Goal: Task Accomplishment & Management: Complete application form

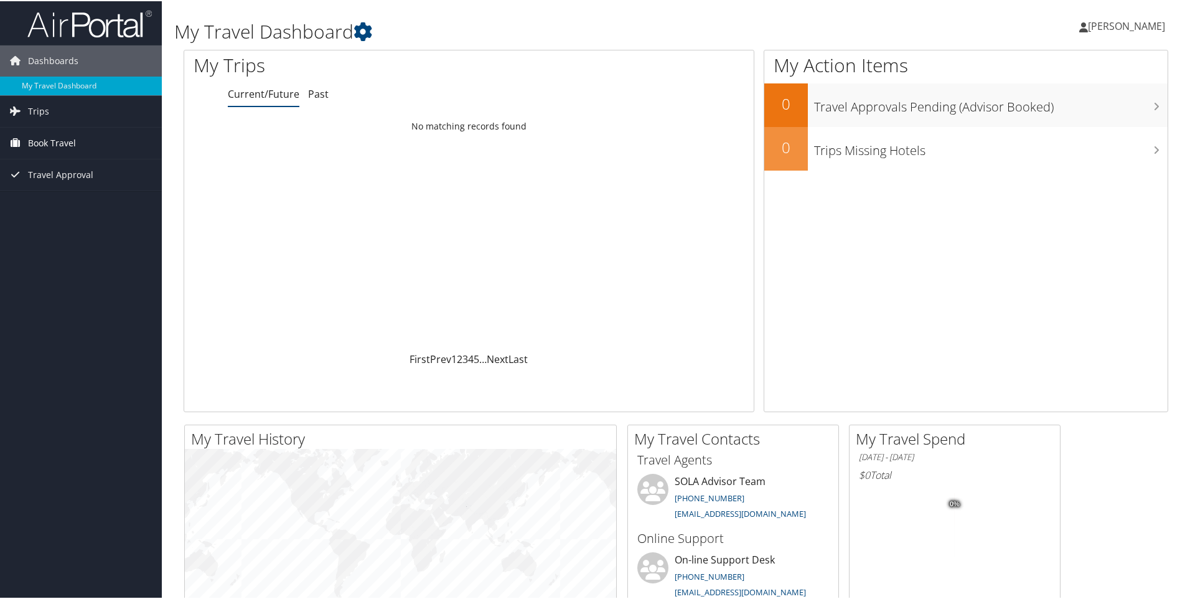
click at [27, 143] on link "Book Travel" at bounding box center [81, 141] width 162 height 31
click at [49, 169] on link "Agent Booking Request" at bounding box center [81, 166] width 162 height 19
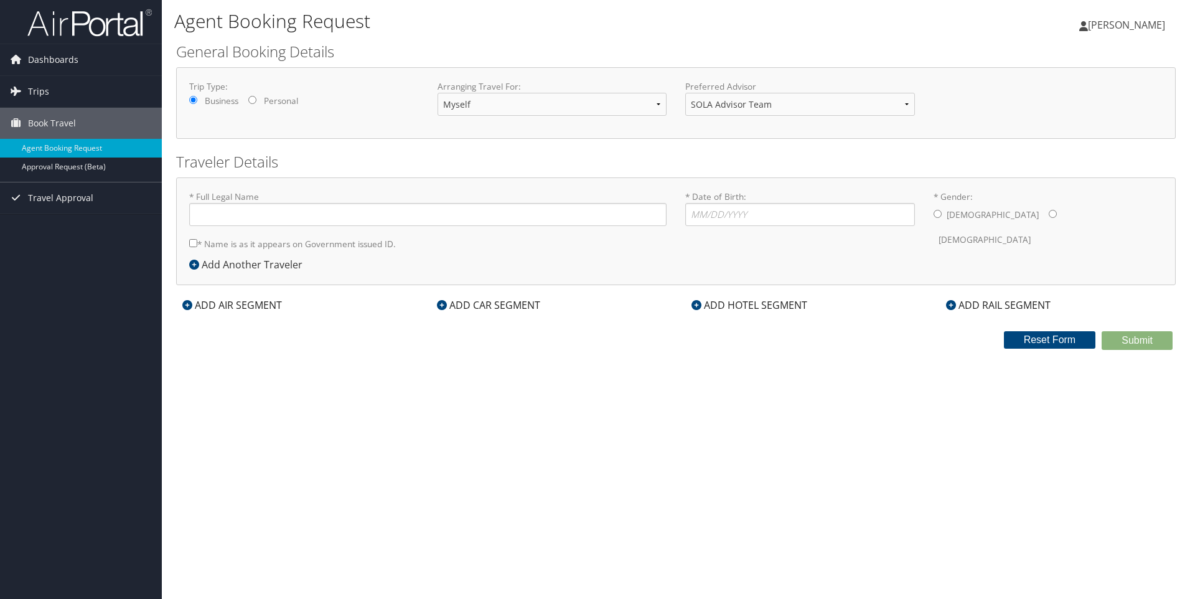
type input "[PERSON_NAME]"
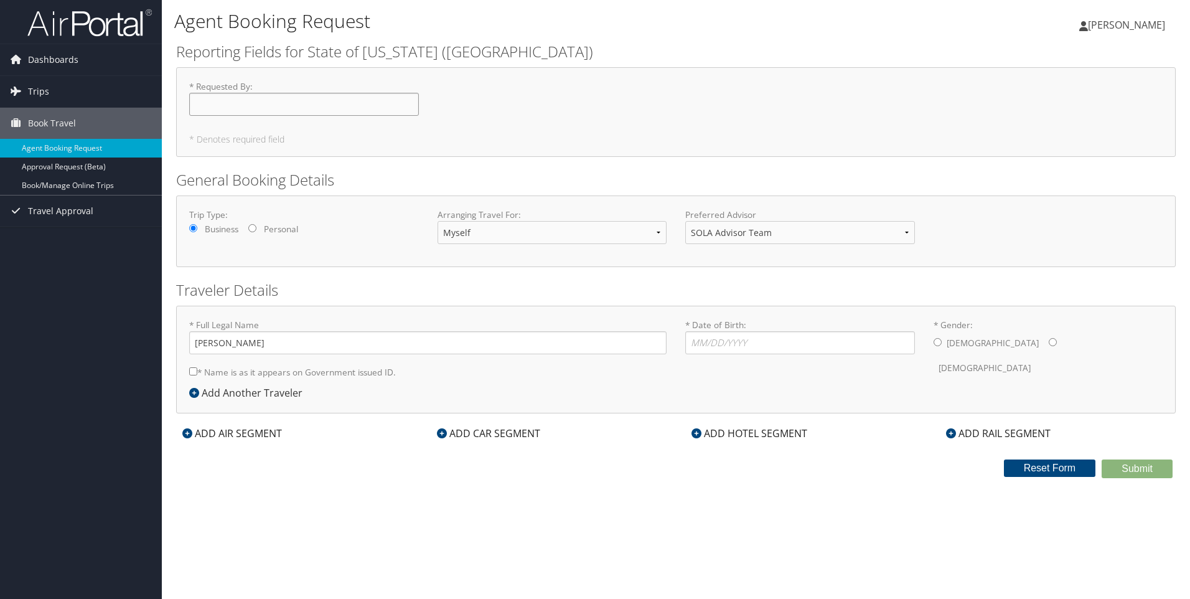
click at [205, 103] on input "* Requested By : Required" at bounding box center [304, 104] width 230 height 23
type input "[PERSON_NAME]"
click at [532, 233] on select "Myself Another Traveler Guest Traveler" at bounding box center [553, 232] width 230 height 23
select select "guest"
click at [438, 221] on select "Myself Another Traveler Guest Traveler" at bounding box center [553, 232] width 230 height 23
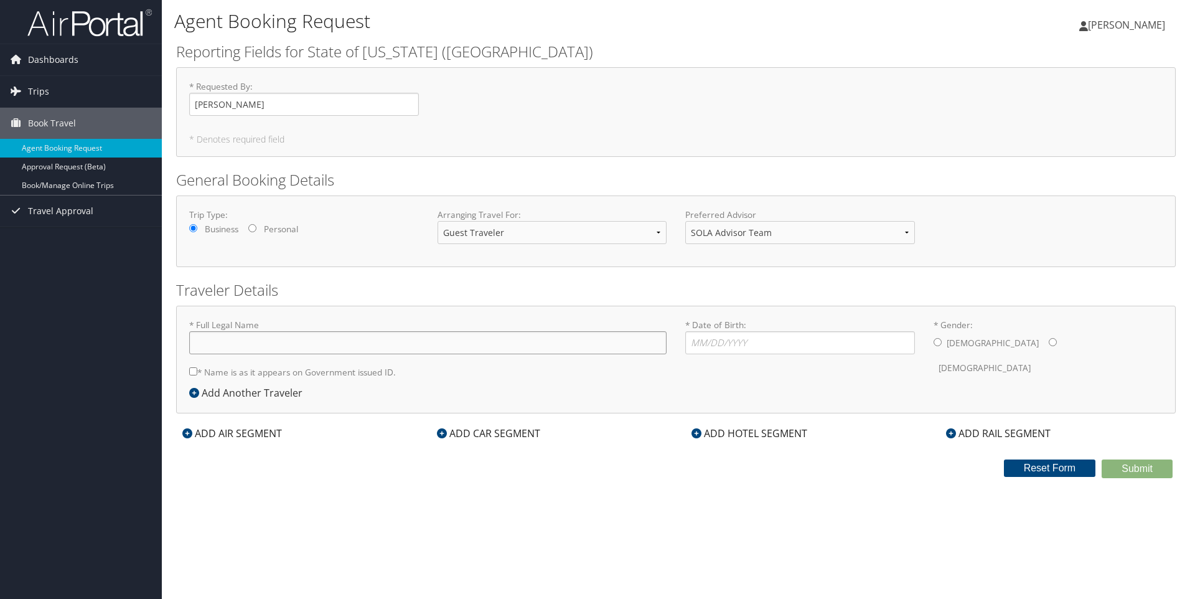
click at [215, 346] on input "* Full Legal Name" at bounding box center [427, 342] width 477 height 23
type input "[PERSON_NAME]"
click at [695, 341] on input "* Date of Birth: Invalid Date" at bounding box center [800, 342] width 230 height 23
type input "[DATE]"
click at [941, 344] on input "* Gender: [DEMOGRAPHIC_DATA] [DEMOGRAPHIC_DATA]" at bounding box center [938, 342] width 8 height 8
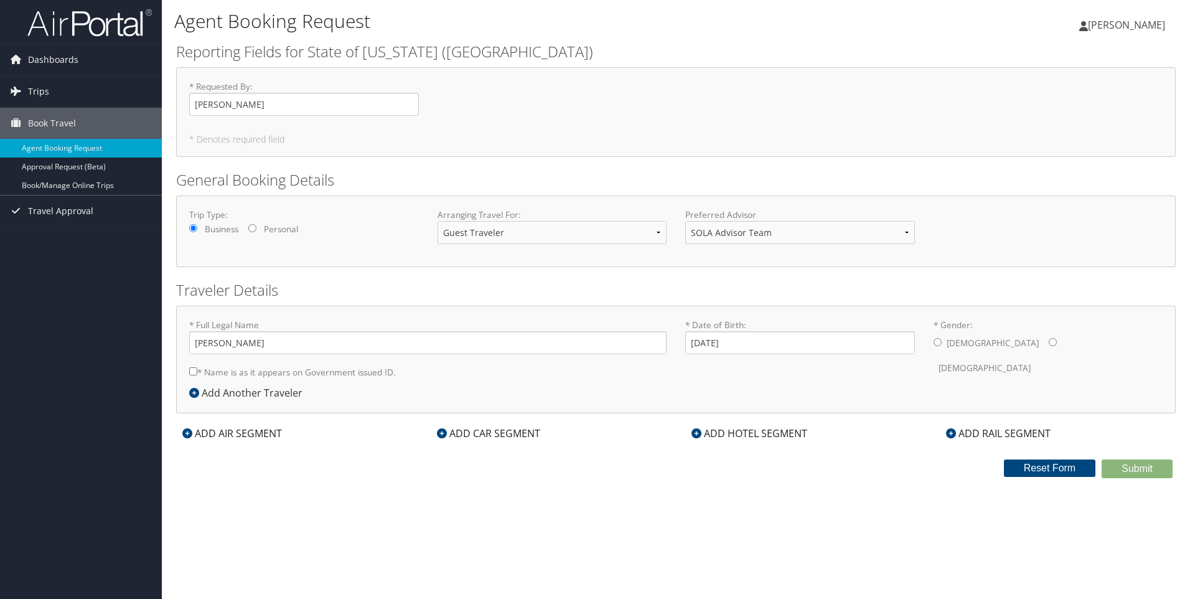
radio input "true"
click at [194, 370] on input "* Name is as it appears on Government issued ID." at bounding box center [193, 371] width 8 height 8
checkbox input "true"
click at [234, 433] on div "ADD AIR SEGMENT" at bounding box center [232, 433] width 112 height 15
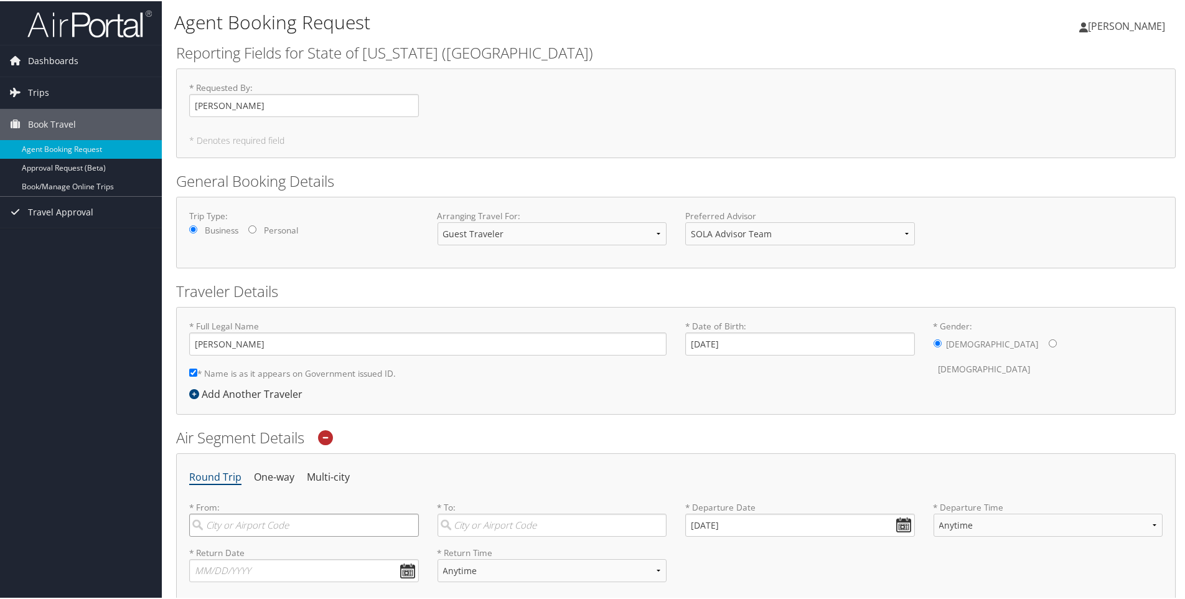
click at [226, 525] on input "search" at bounding box center [304, 523] width 230 height 23
type input "[GEOGRAPHIC_DATA], [US_STATE]"
click at [479, 524] on input "search" at bounding box center [553, 523] width 230 height 23
click at [469, 556] on div "Shreveport (SHV LA)" at bounding box center [554, 550] width 213 height 16
click at [469, 535] on input "SHV" at bounding box center [553, 523] width 230 height 23
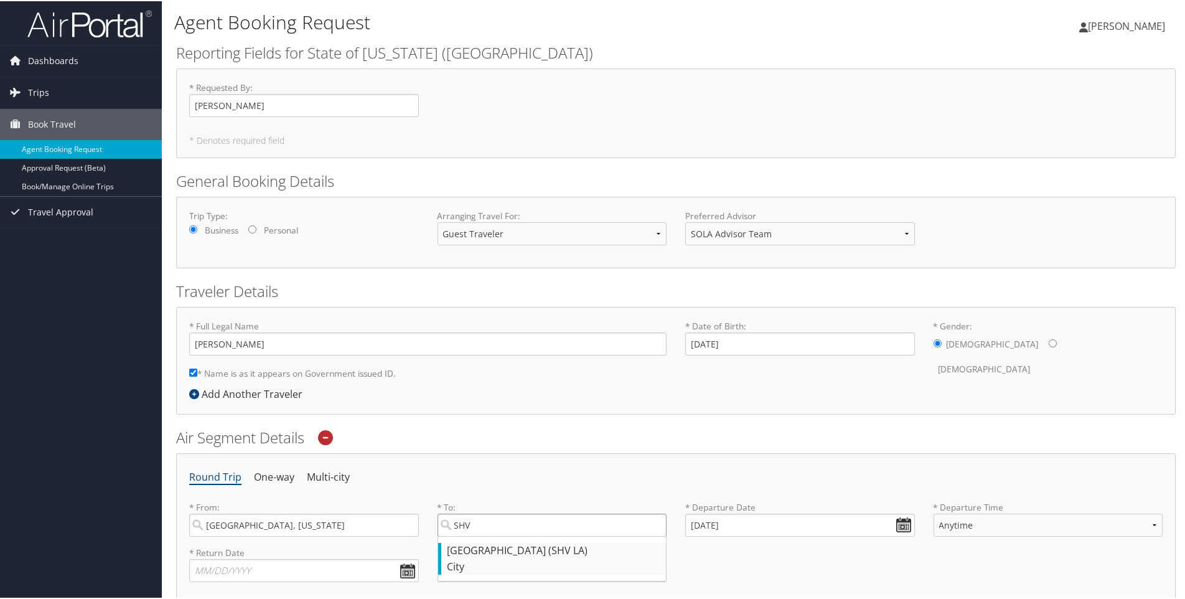
type input "Shreveport (SHV LA)"
click at [792, 525] on input "[DATE]" at bounding box center [800, 523] width 230 height 23
click at [895, 521] on input "[DATE]" at bounding box center [800, 523] width 230 height 23
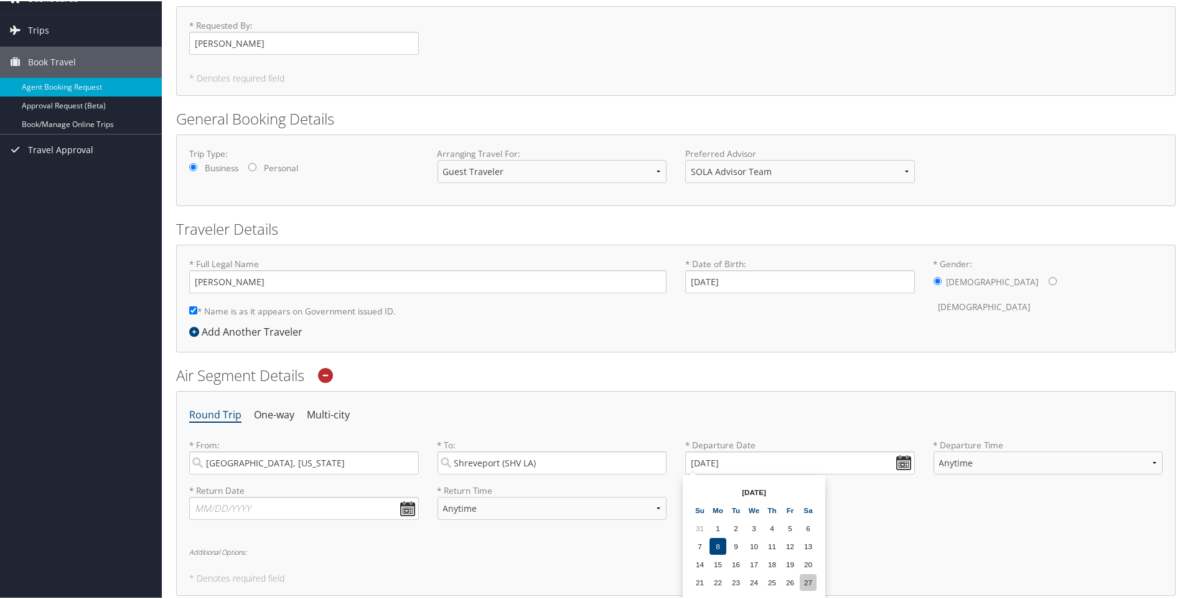
click at [812, 581] on td "27" at bounding box center [808, 581] width 17 height 17
click at [900, 462] on input "[DATE]" at bounding box center [800, 461] width 230 height 23
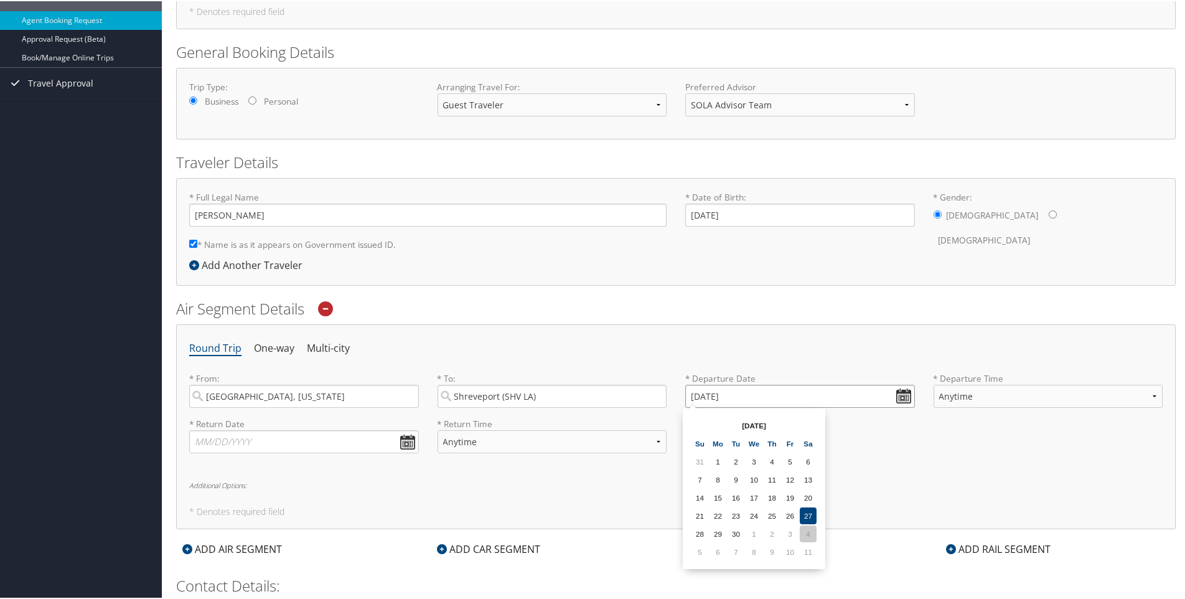
scroll to position [249, 0]
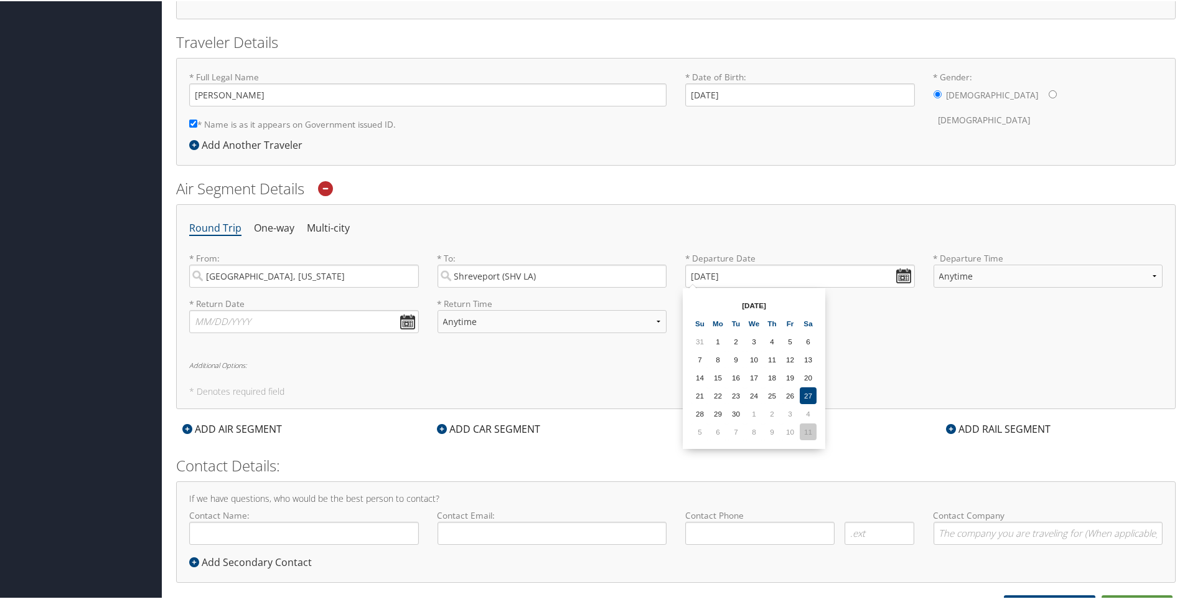
click at [807, 431] on td "11" at bounding box center [808, 430] width 17 height 17
click at [900, 276] on input "[DATE]" at bounding box center [800, 274] width 230 height 23
click at [808, 433] on td "8" at bounding box center [808, 430] width 17 height 17
click at [904, 276] on input "[DATE]" at bounding box center [800, 274] width 230 height 23
click at [812, 431] on td "6" at bounding box center [808, 430] width 17 height 17
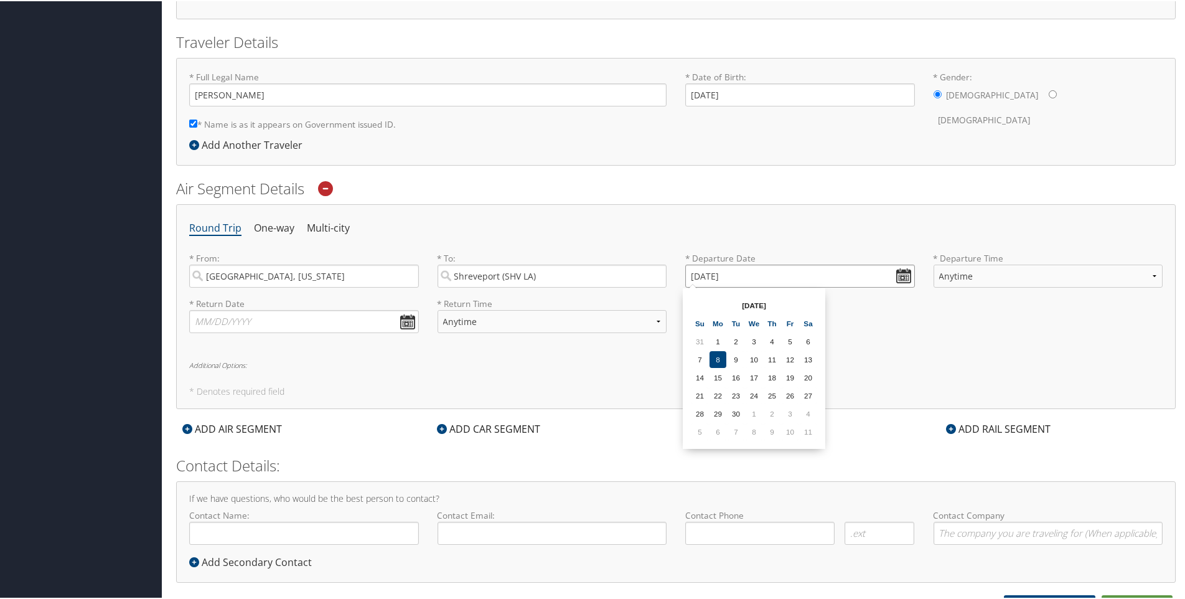
click at [908, 275] on input "[DATE]" at bounding box center [800, 274] width 230 height 23
click at [702, 433] on td "4" at bounding box center [700, 430] width 17 height 17
type input "[DATE]"
click at [1140, 274] on select "Anytime Early Morning (5AM-7AM) Morning (7AM-12PM) Afternoon (12PM-5PM) Evening…" at bounding box center [1049, 274] width 230 height 23
select select "7AM-12PM"
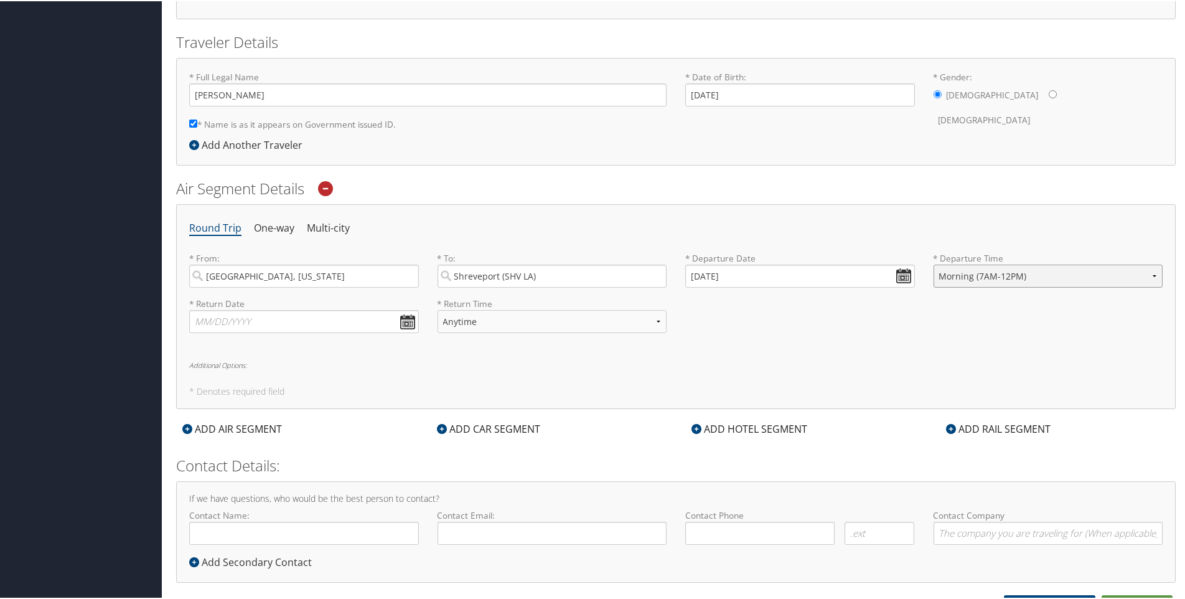
click at [934, 263] on select "Anytime Early Morning (5AM-7AM) Morning (7AM-12PM) Afternoon (12PM-5PM) Evening…" at bounding box center [1049, 274] width 230 height 23
click at [224, 318] on input "text" at bounding box center [304, 320] width 230 height 23
type input "[DATE]"
click at [512, 320] on select "Anytime Early Morning (5AM-7AM) Morning (7AM-12PM) Afternoon (12PM-5PM) Evening…" at bounding box center [553, 320] width 230 height 23
select select "7AM-12PM"
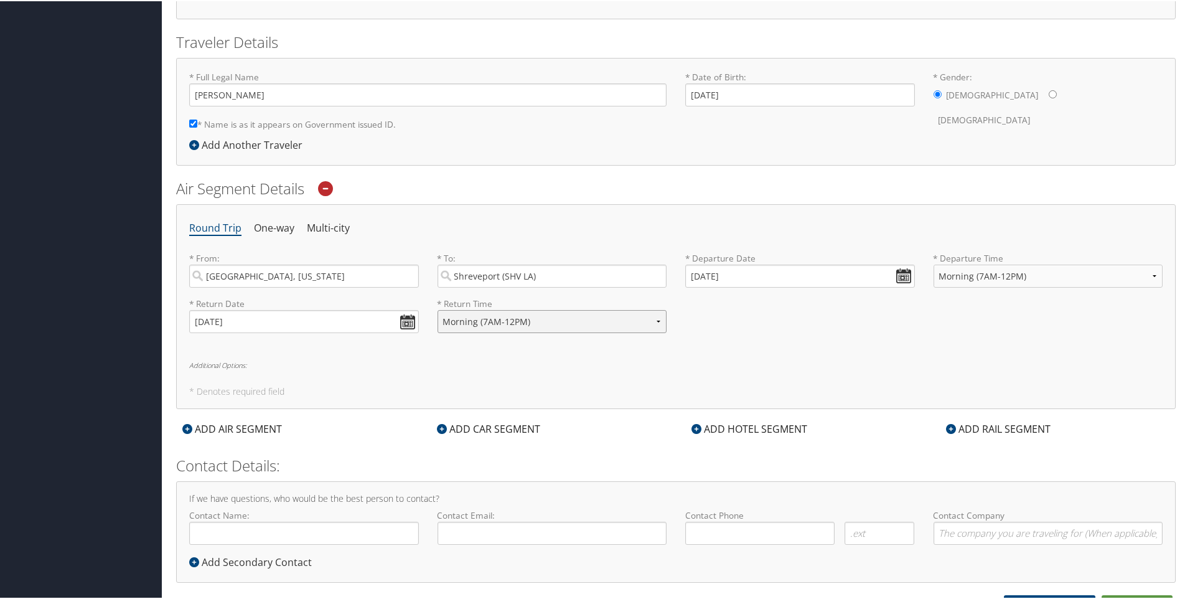
click at [438, 309] on select "Anytime Early Morning (5AM-7AM) Morning (7AM-12PM) Afternoon (12PM-5PM) Evening…" at bounding box center [553, 320] width 230 height 23
click at [225, 536] on input "Contact Name:" at bounding box center [304, 531] width 230 height 23
type input "[PERSON_NAME]"
type input "[EMAIL_ADDRESS][DOMAIN_NAME]"
type input "( ) -"
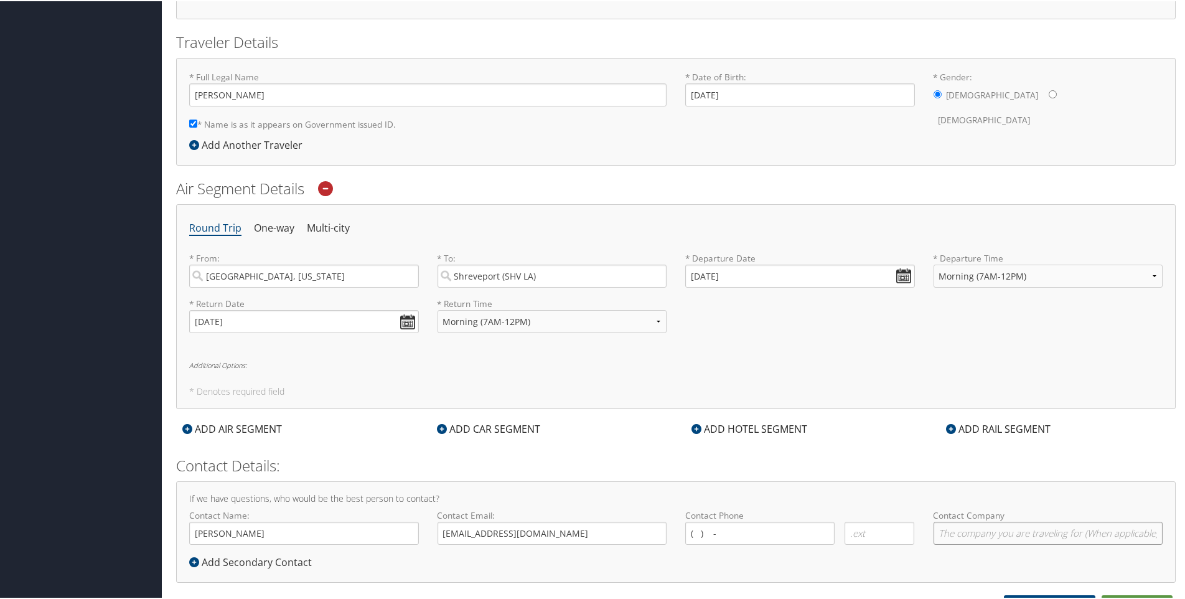
type input "CCDS"
type input "[PERSON_NAME]"
click at [531, 530] on input "[EMAIL_ADDRESS][DOMAIN_NAME]" at bounding box center [553, 531] width 230 height 23
drag, startPoint x: 531, startPoint y: 530, endPoint x: 419, endPoint y: 529, distance: 112.1
click at [419, 529] on div "Contact Name: [PERSON_NAME] Required Contact Email: [EMAIL_ADDRESS][DOMAIN_NAME…" at bounding box center [676, 530] width 992 height 45
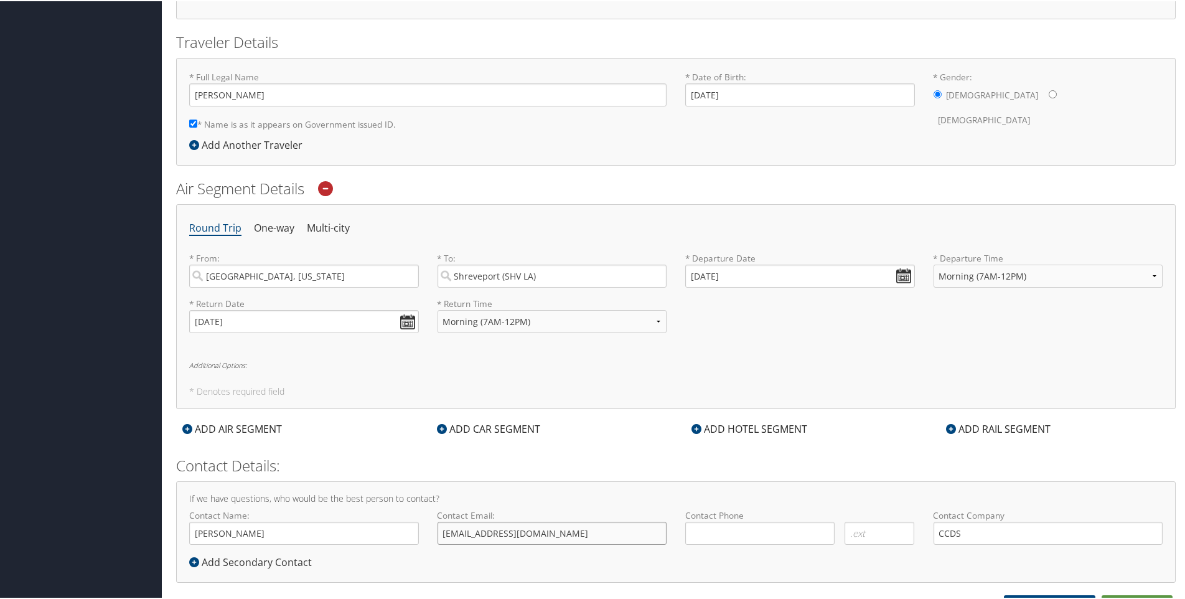
click at [469, 537] on input "[EMAIL_ADDRESS][DOMAIN_NAME]" at bounding box center [553, 531] width 230 height 23
drag, startPoint x: 473, startPoint y: 534, endPoint x: 425, endPoint y: 532, distance: 48.0
click at [425, 532] on div "Contact Name: [PERSON_NAME] Required Contact Email: [EMAIL_ADDRESS][DOMAIN_NAME…" at bounding box center [676, 530] width 992 height 45
type input "[PERSON_NAME][EMAIL_ADDRESS][PERSON_NAME][DOMAIN_NAME]"
click at [702, 533] on input "( ) -" at bounding box center [759, 531] width 149 height 23
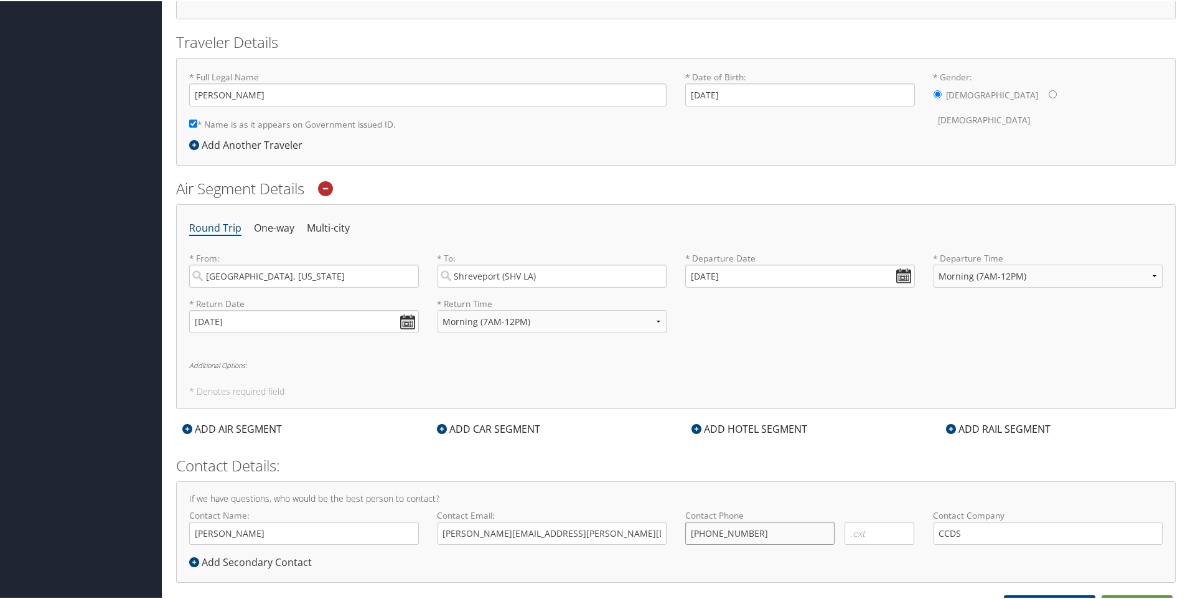
type input "[PHONE_NUMBER]"
click at [966, 537] on input "CCDS" at bounding box center [1049, 531] width 230 height 23
type input "CCDS"
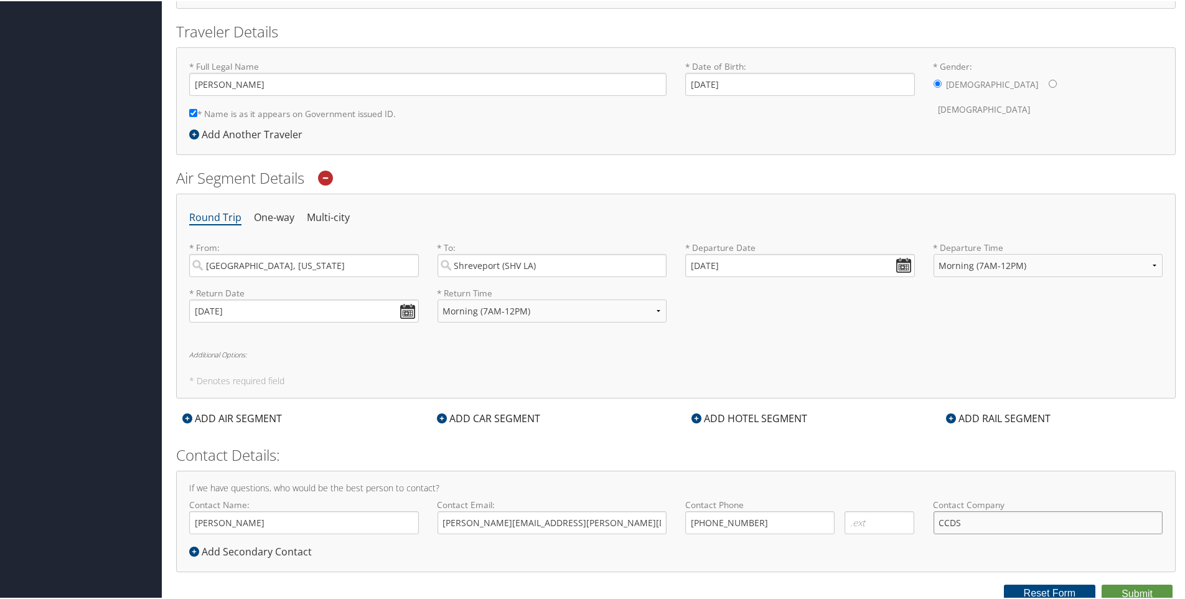
scroll to position [263, 0]
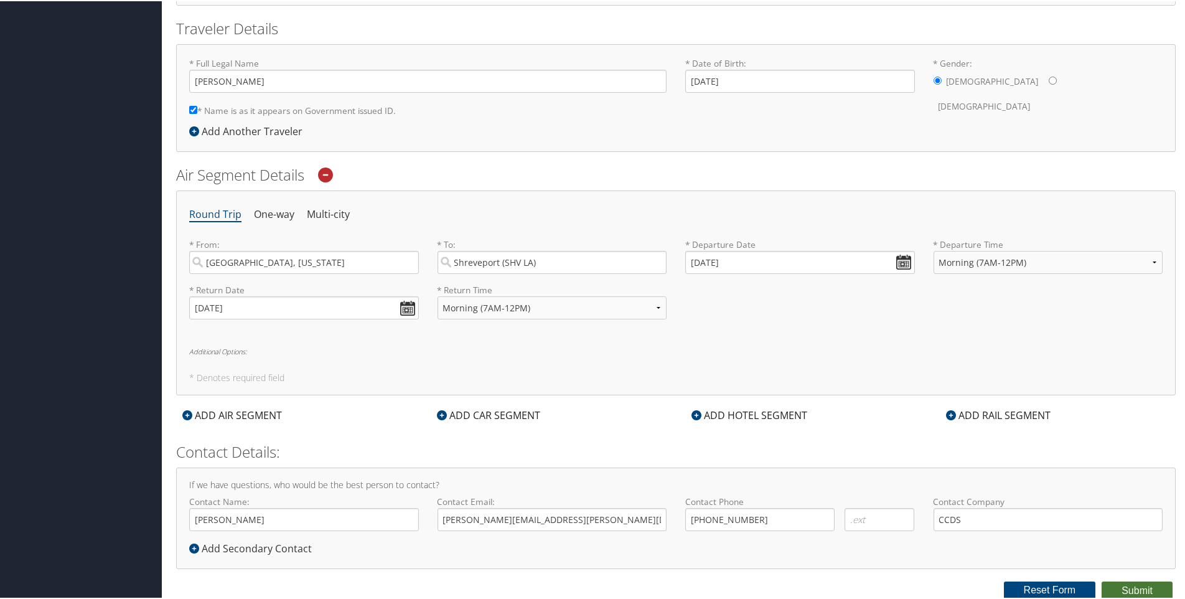
click at [1140, 591] on button "Submit" at bounding box center [1137, 589] width 71 height 19
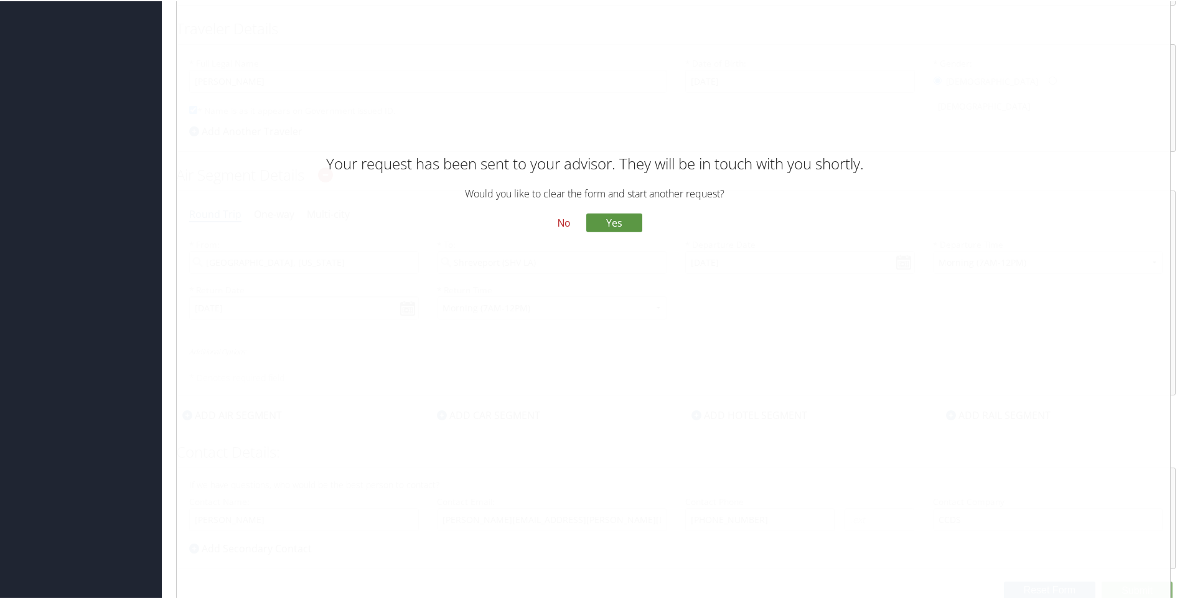
click at [555, 224] on button "No" at bounding box center [564, 222] width 32 height 21
